Goal: Check status: Check status

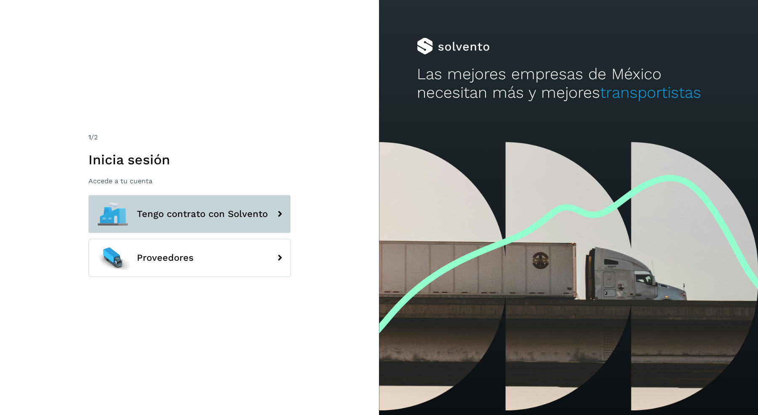
click at [230, 206] on button "Tengo contrato con Solvento" at bounding box center [189, 214] width 202 height 38
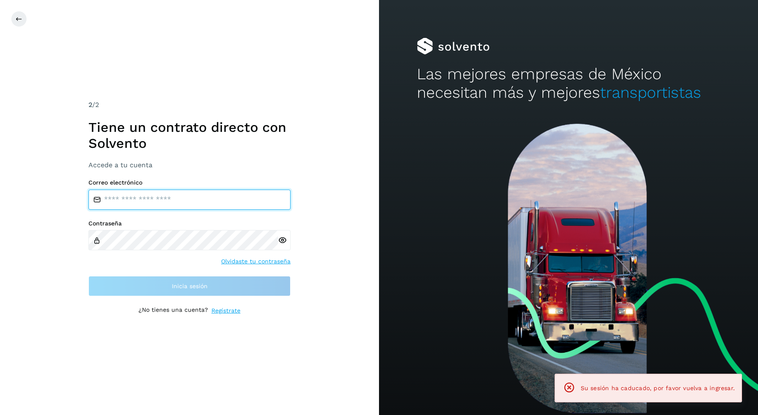
type input "**********"
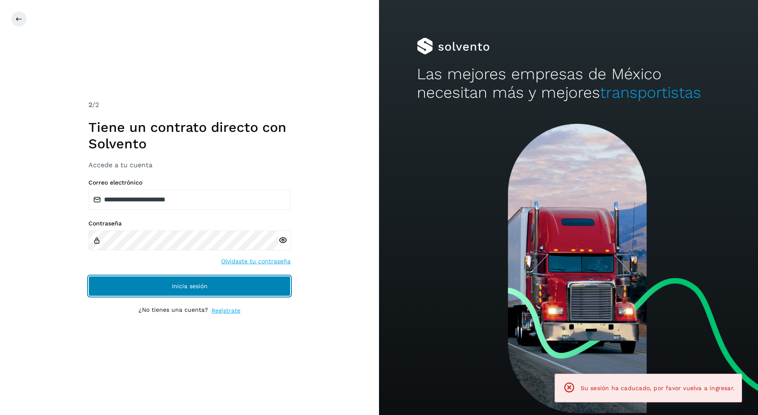
click at [162, 293] on button "Inicia sesión" at bounding box center [189, 286] width 202 height 20
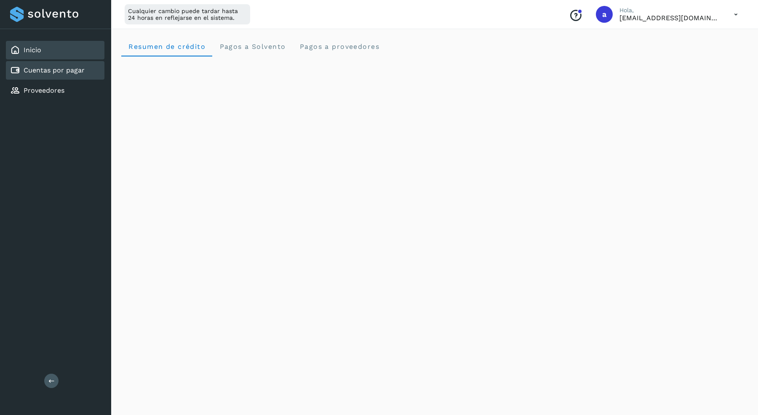
click at [74, 73] on link "Cuentas por pagar" at bounding box center [54, 70] width 61 height 8
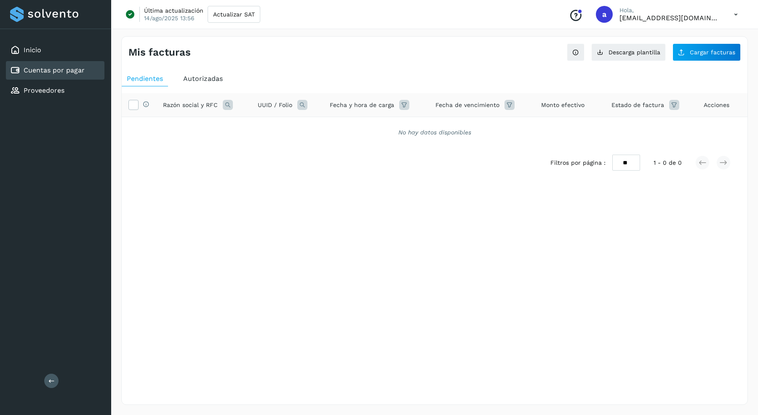
click at [228, 78] on ul "Pendientes Autorizadas" at bounding box center [435, 78] width 626 height 15
click at [211, 75] on span "Autorizadas" at bounding box center [203, 79] width 40 height 8
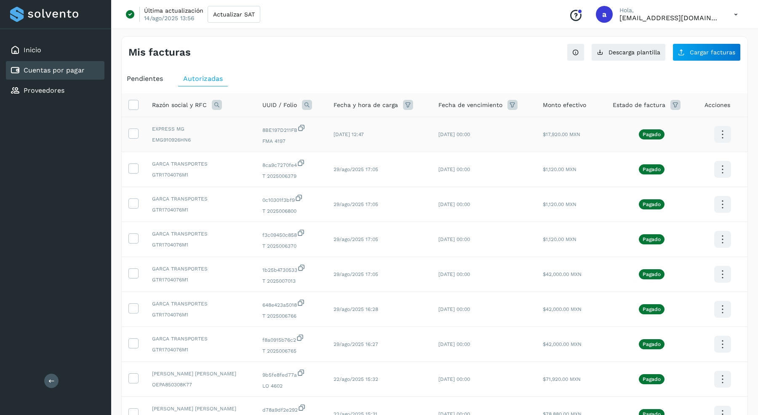
click at [725, 134] on icon at bounding box center [723, 135] width 20 height 20
click at [661, 160] on button "CEP" at bounding box center [681, 159] width 100 height 16
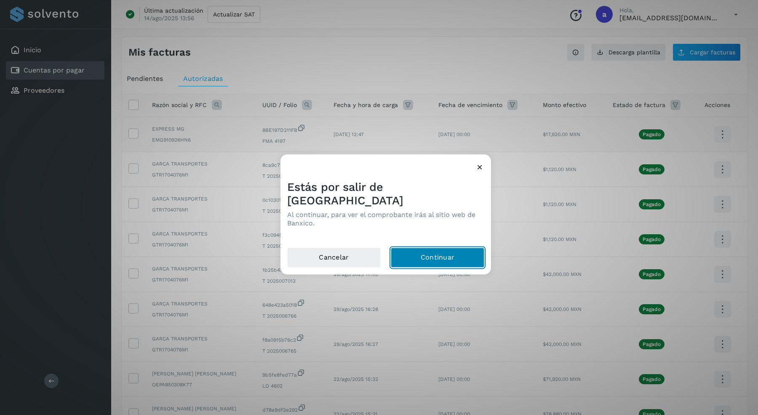
click at [442, 255] on button "Continuar" at bounding box center [438, 257] width 94 height 20
